Goal: Check status: Check status

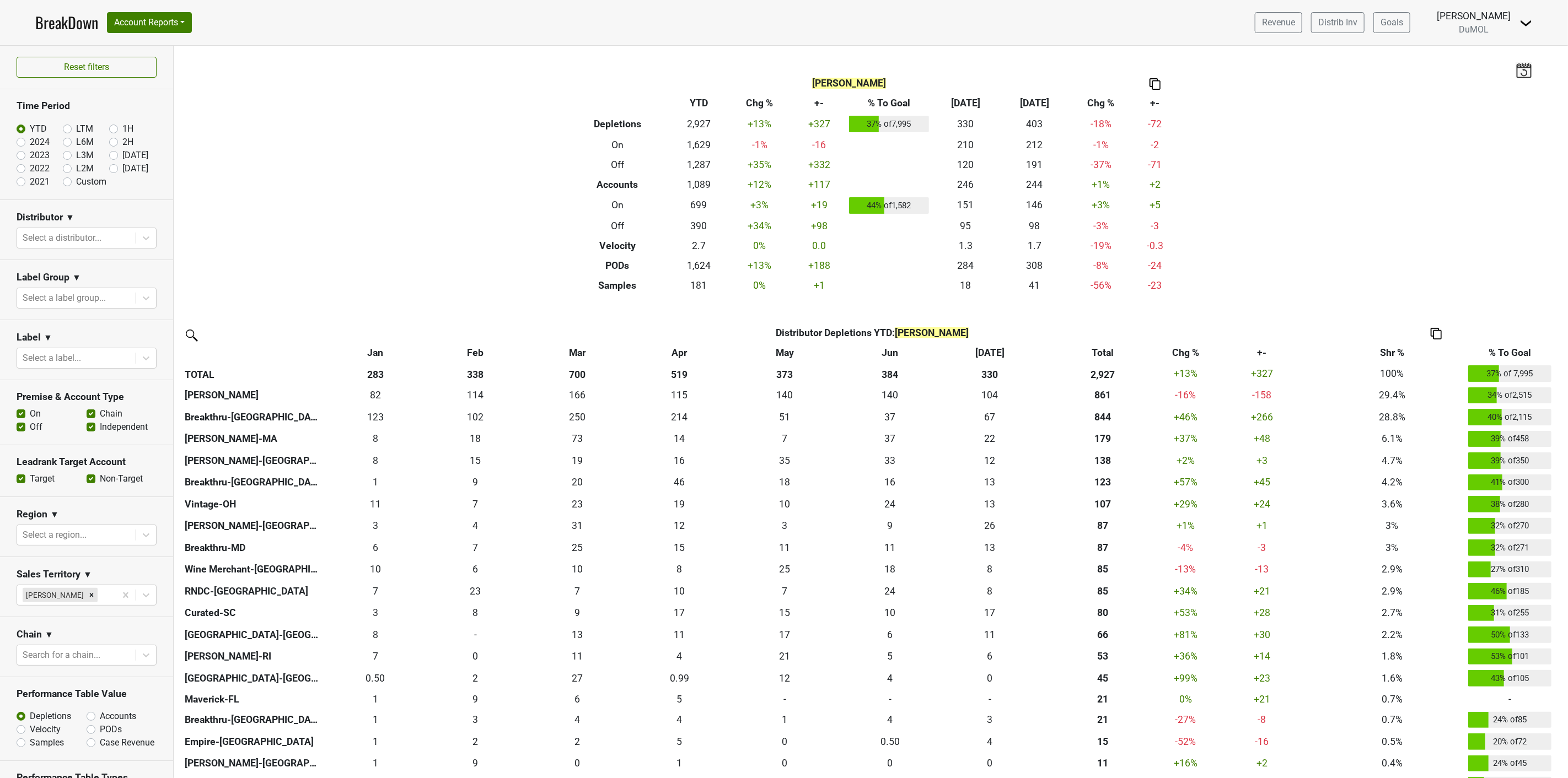
click at [122, 155] on label "[DATE]" at bounding box center [135, 155] width 26 height 13
click at [109, 155] on input "[DATE]" at bounding box center [131, 154] width 44 height 11
radio input "true"
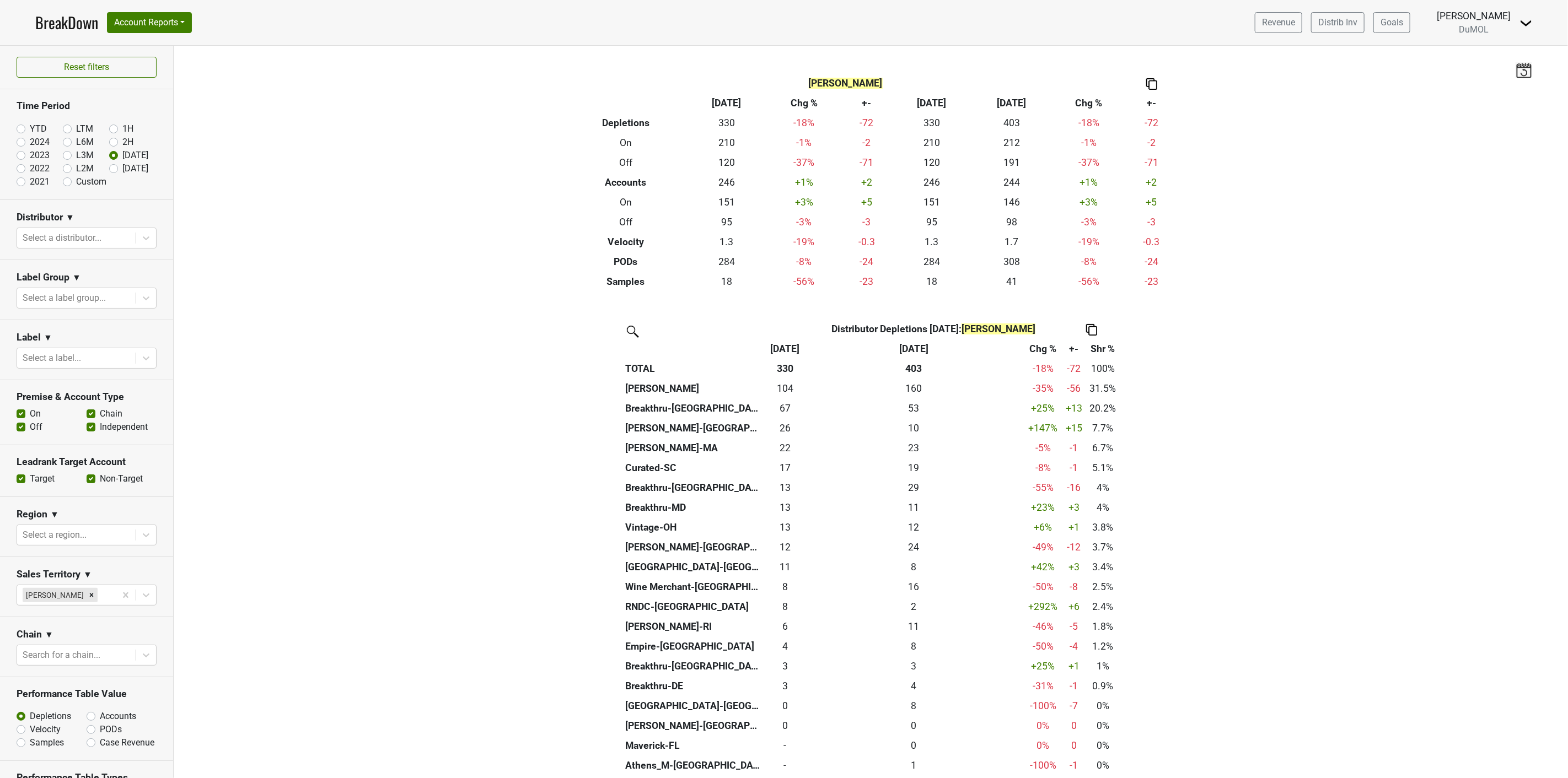
click at [122, 169] on label "[DATE]" at bounding box center [135, 168] width 26 height 13
click at [109, 169] on input "[DATE]" at bounding box center [131, 167] width 44 height 11
radio input "true"
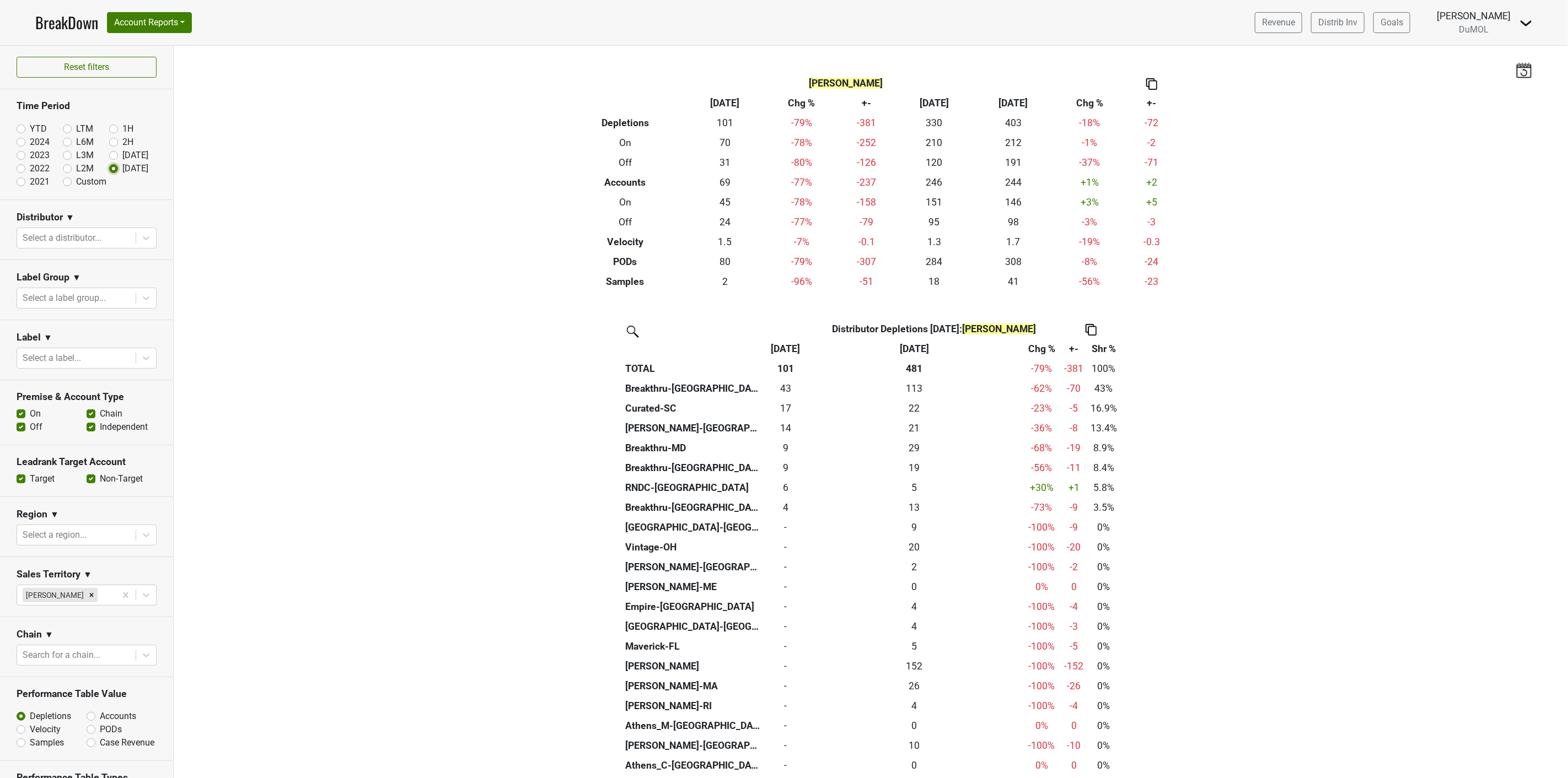
click at [88, 596] on icon "Remove Mariette Bolitiski" at bounding box center [91, 595] width 8 height 8
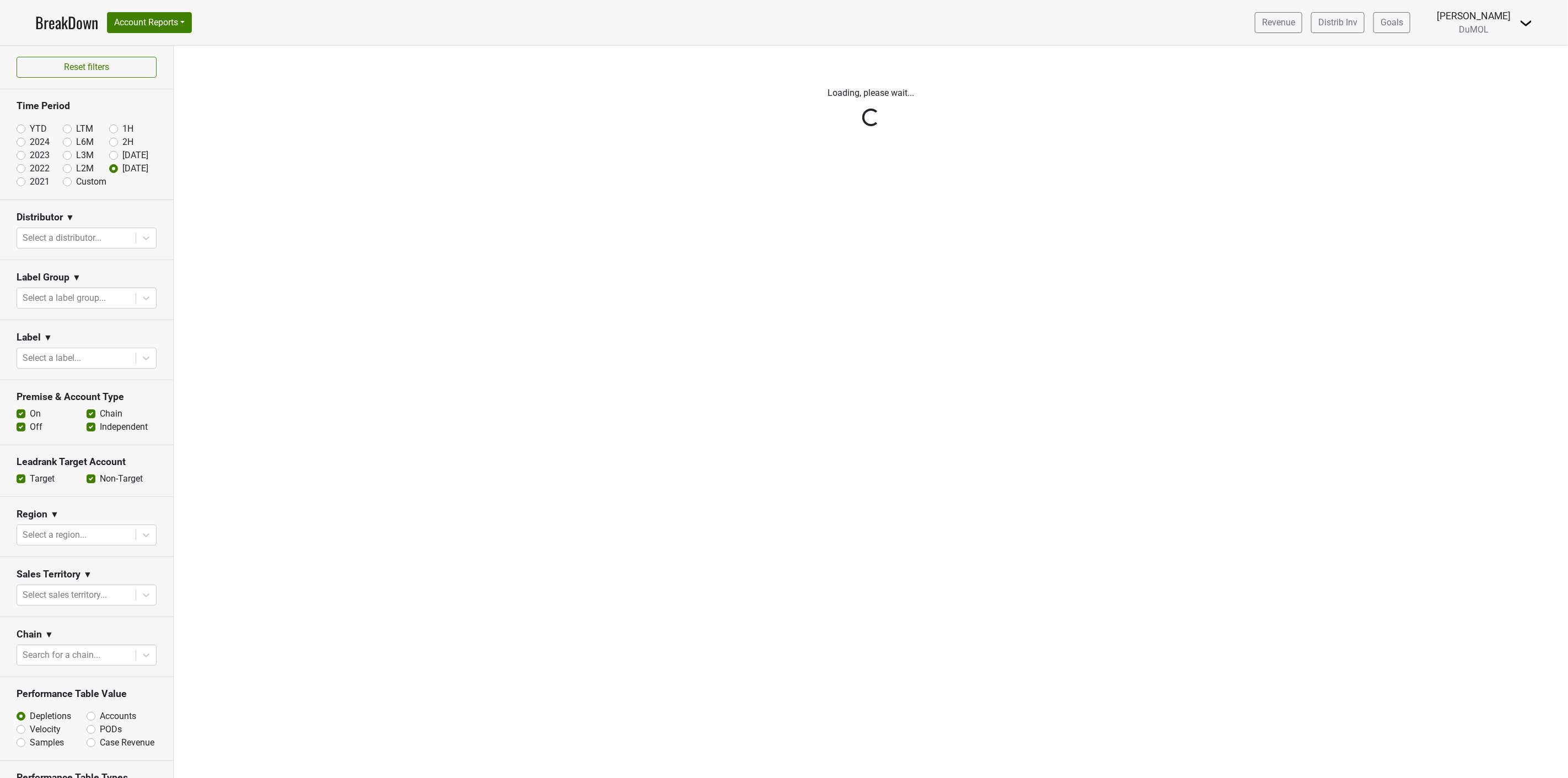
click at [108, 156] on div "Reset filters Time Period YTD LTM 1H 2024 L6M 2H 2023 L3M [DATE] '25 2022 L2M A…" at bounding box center [87, 411] width 174 height 732
click at [108, 154] on div "Reset filters Time Period YTD LTM 1H 2024 L6M 2H 2023 L3M [DATE] '25 2022 L2M A…" at bounding box center [87, 411] width 174 height 732
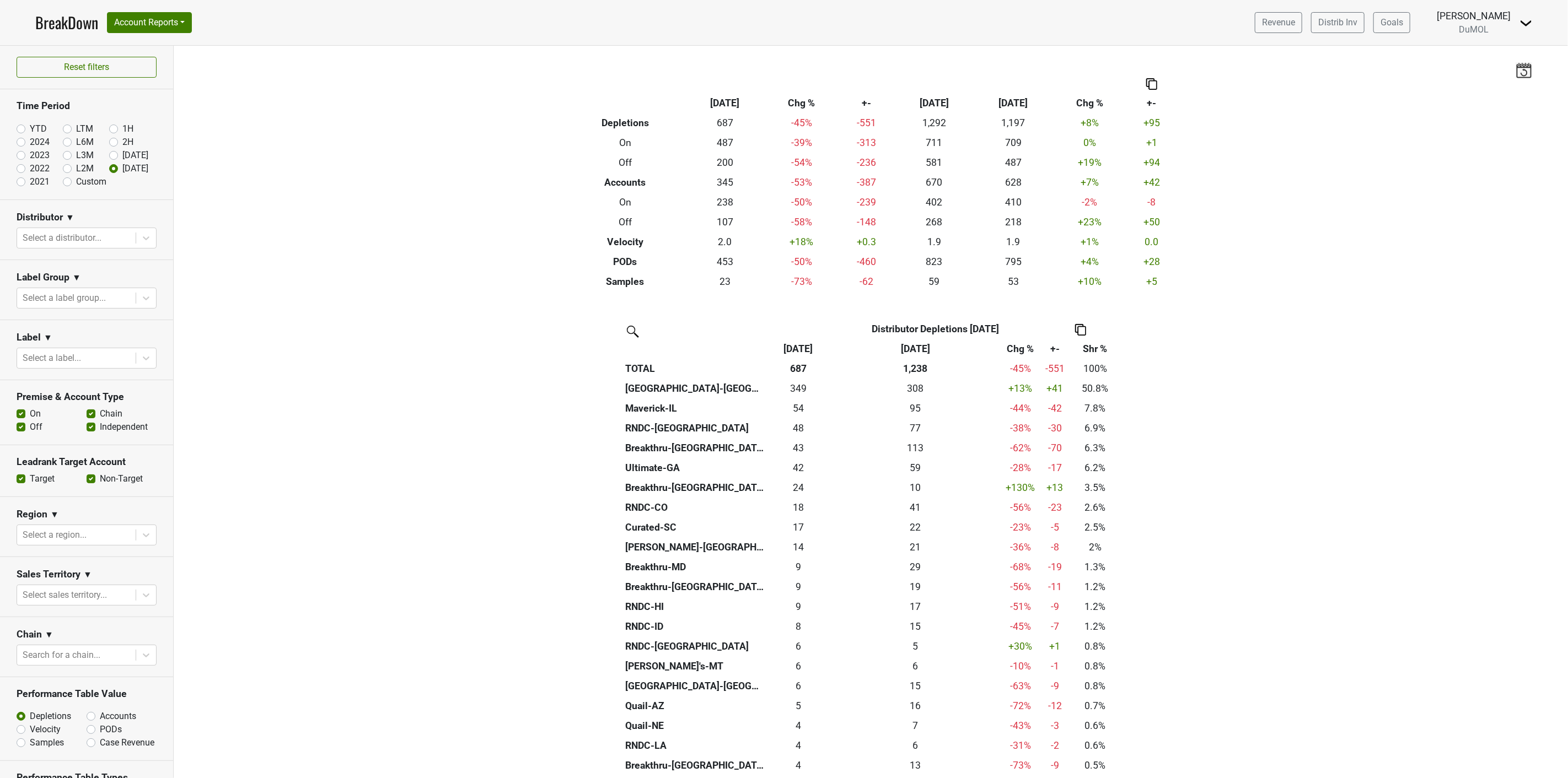
click at [122, 154] on label "[DATE]" at bounding box center [135, 155] width 26 height 13
click at [109, 154] on input "[DATE]" at bounding box center [131, 154] width 44 height 11
radio input "true"
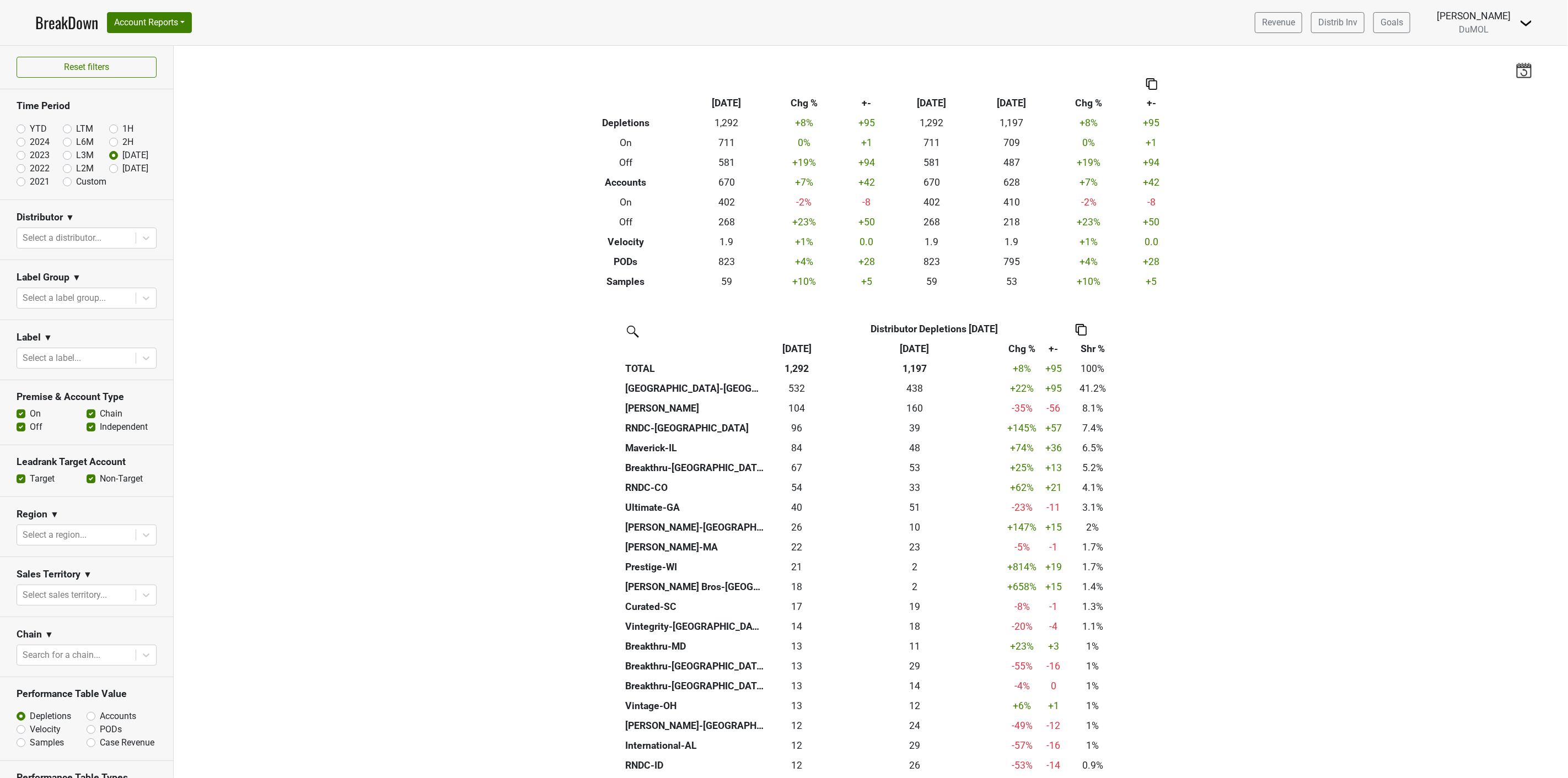
click at [30, 426] on label "Off" at bounding box center [36, 427] width 13 height 13
click at [23, 426] on input "Off" at bounding box center [21, 426] width 9 height 11
checkbox input "false"
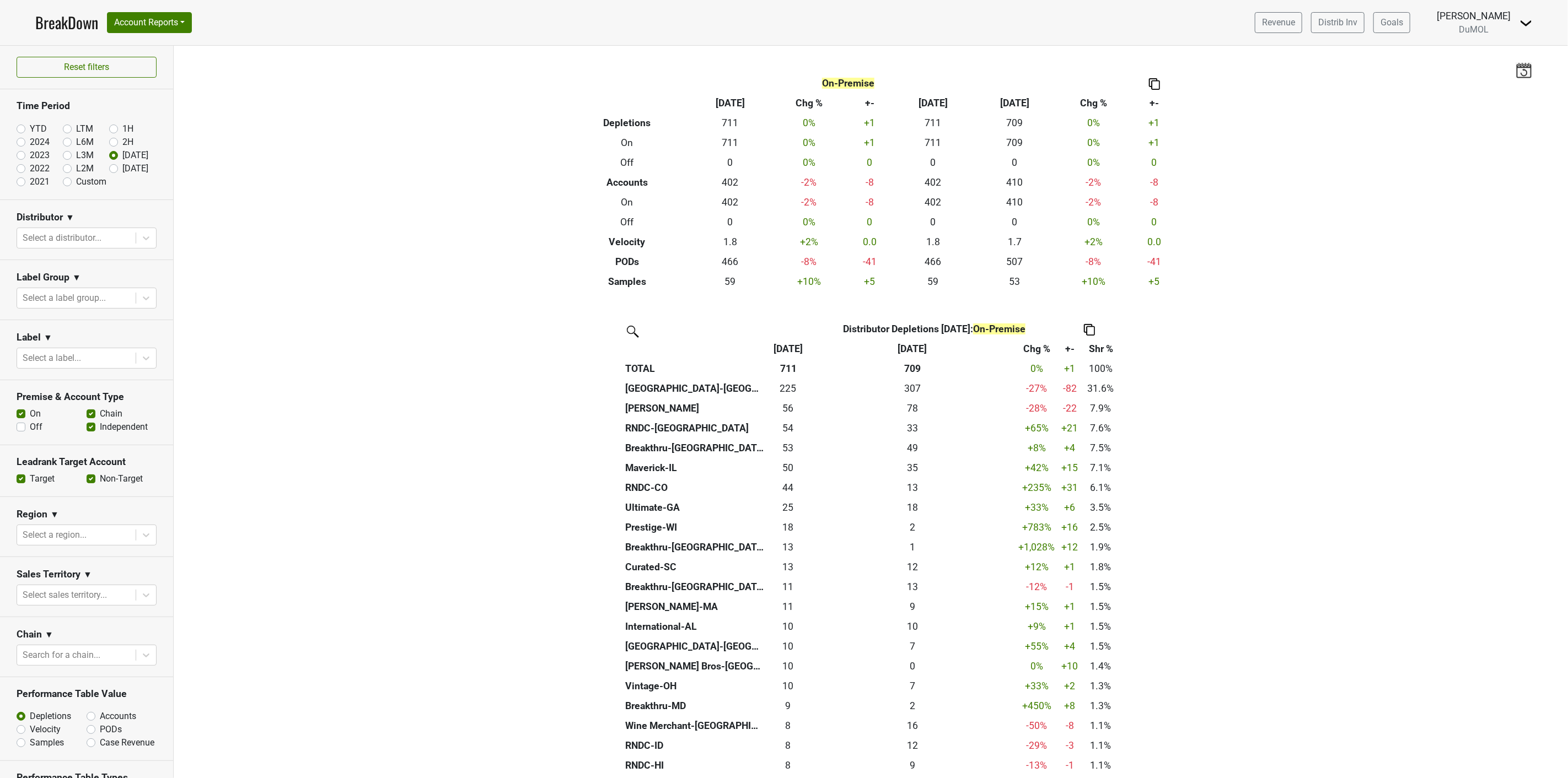
click at [99, 713] on label "Accounts" at bounding box center [118, 716] width 36 height 13
click at [87, 713] on input "Accounts" at bounding box center [120, 715] width 67 height 11
radio input "true"
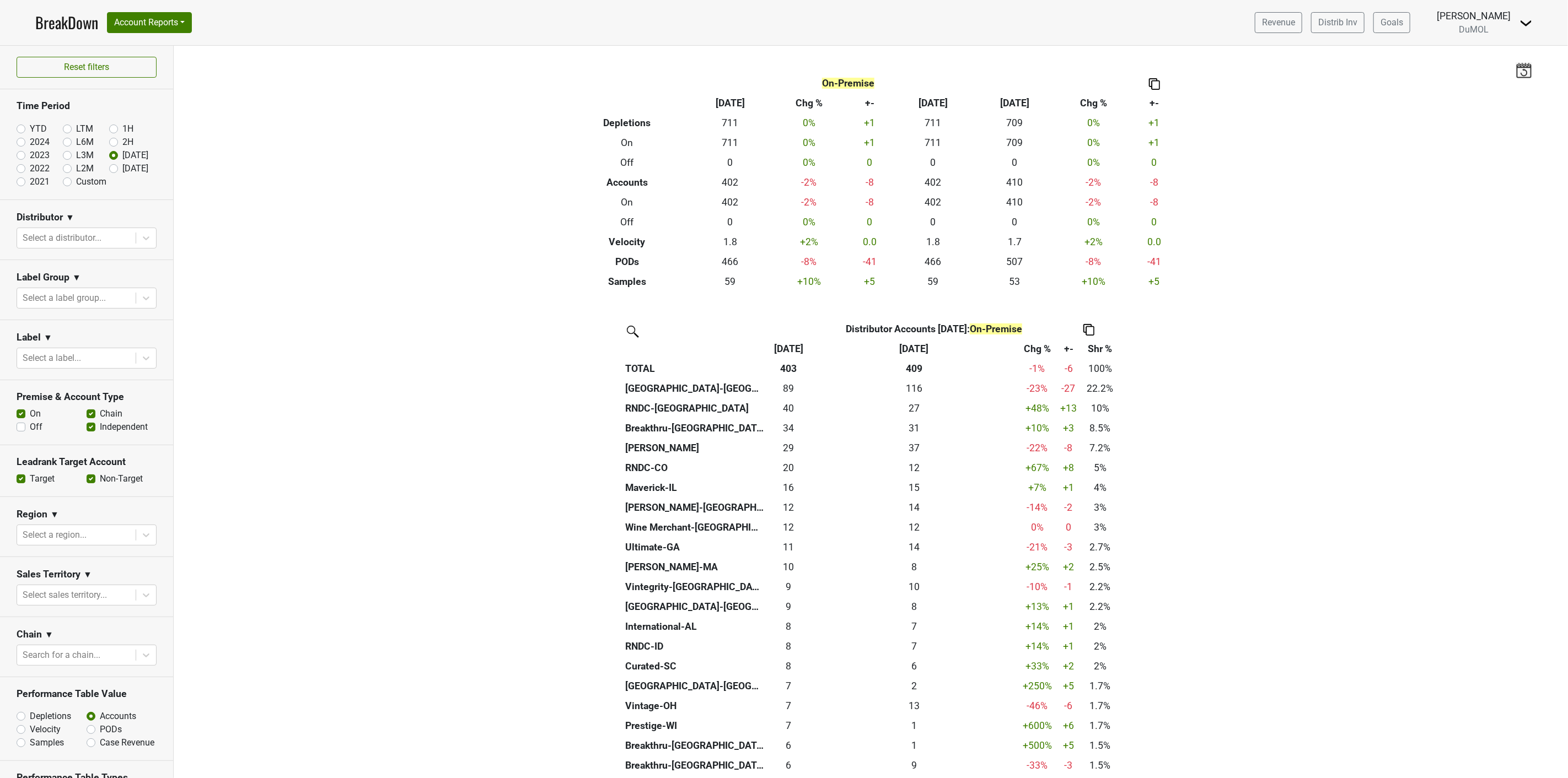
click at [30, 426] on label "Off" at bounding box center [36, 427] width 13 height 13
click at [18, 426] on input "Off" at bounding box center [21, 426] width 9 height 11
checkbox input "true"
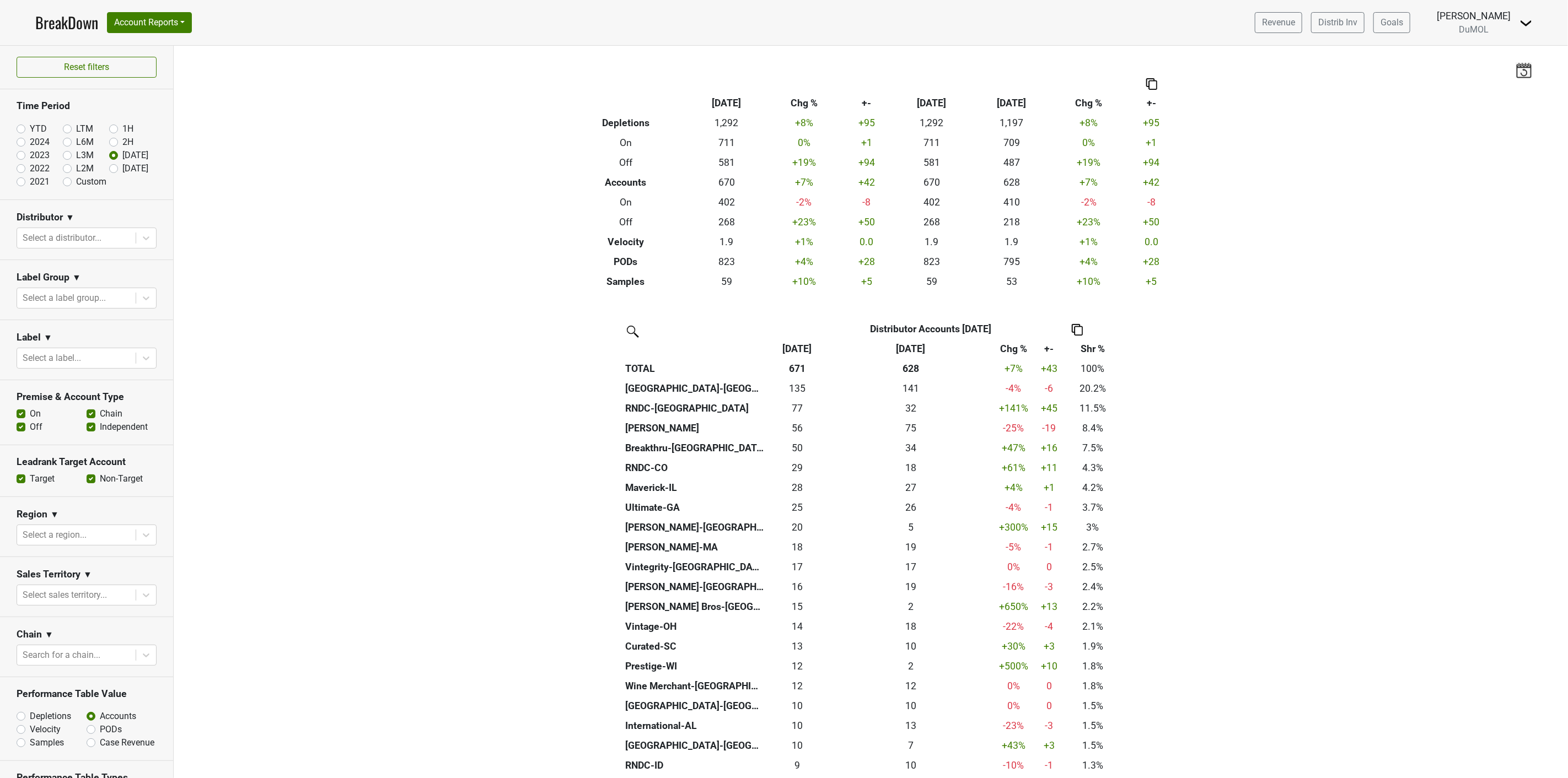
click at [122, 168] on label "[DATE]" at bounding box center [135, 168] width 26 height 13
click at [109, 168] on input "[DATE]" at bounding box center [131, 167] width 44 height 11
radio input "true"
click at [106, 168] on div "Reset filters Time Period YTD LTM 1H 2024 L6M 2H 2023 L3M [DATE] '25 2022 L2M A…" at bounding box center [87, 411] width 174 height 732
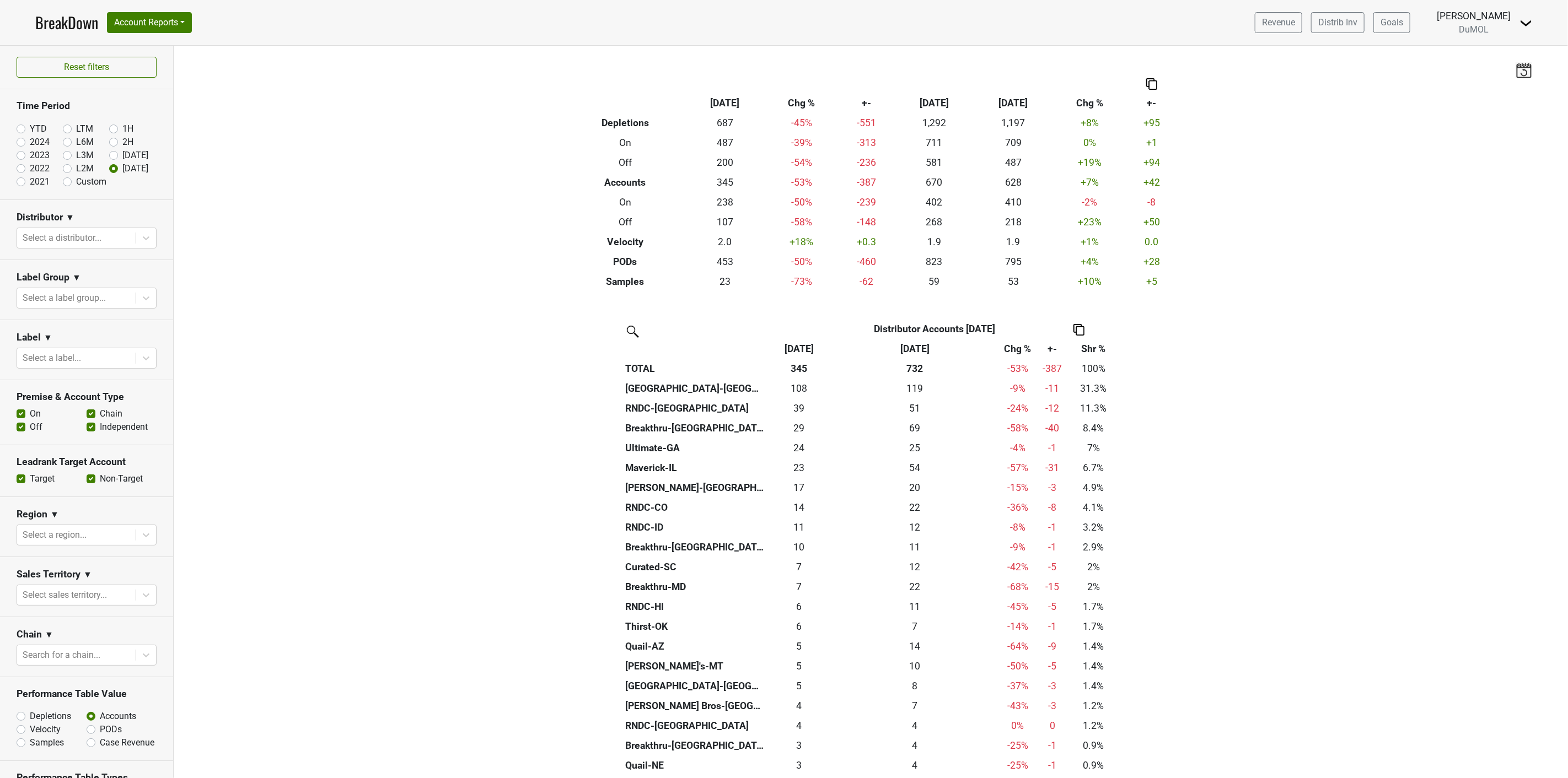
click at [30, 715] on label "Depletions" at bounding box center [50, 716] width 41 height 13
click at [21, 715] on input "Depletions" at bounding box center [50, 715] width 67 height 11
radio input "true"
